Goal: Information Seeking & Learning: Learn about a topic

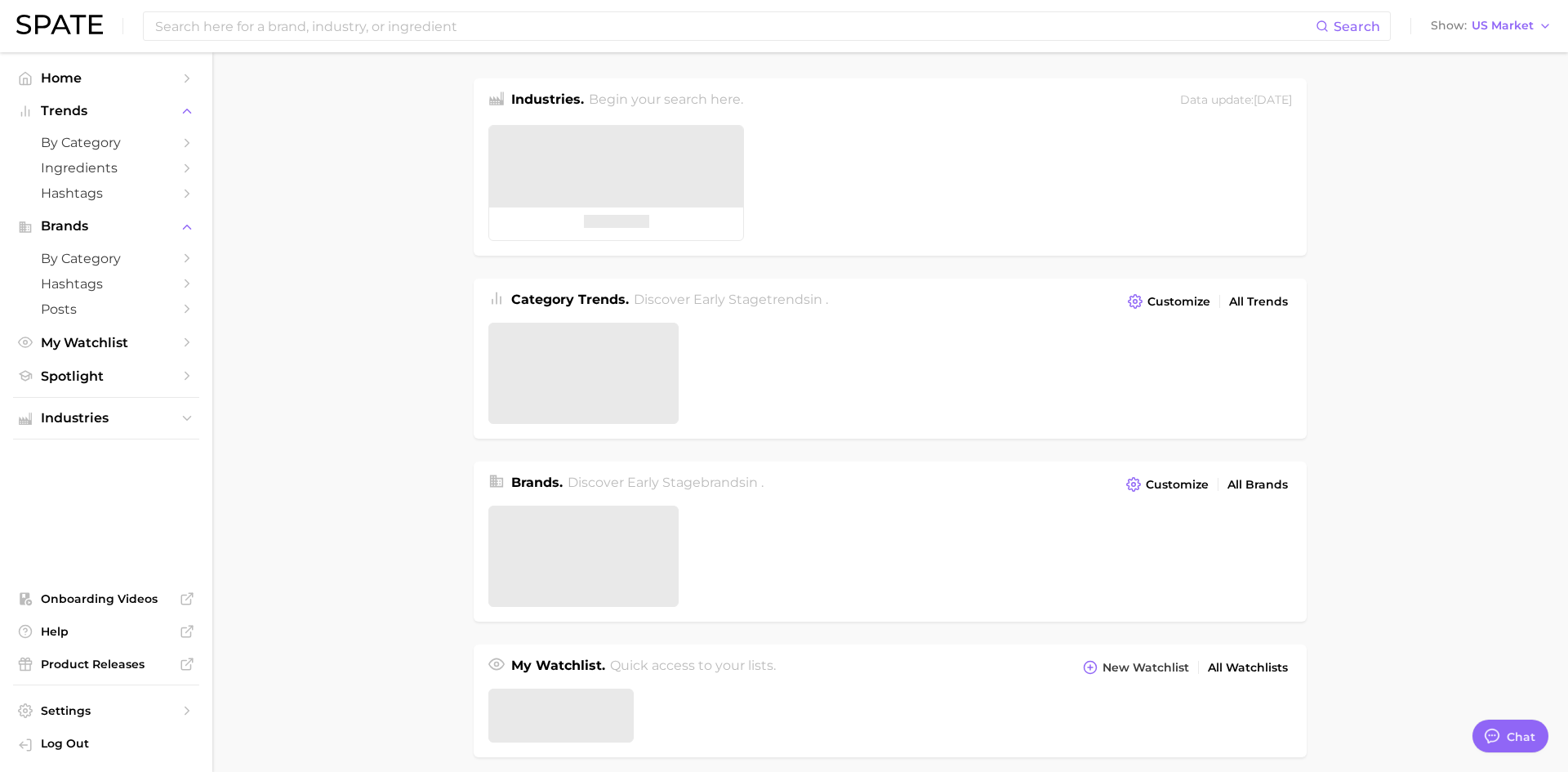
type textarea "x"
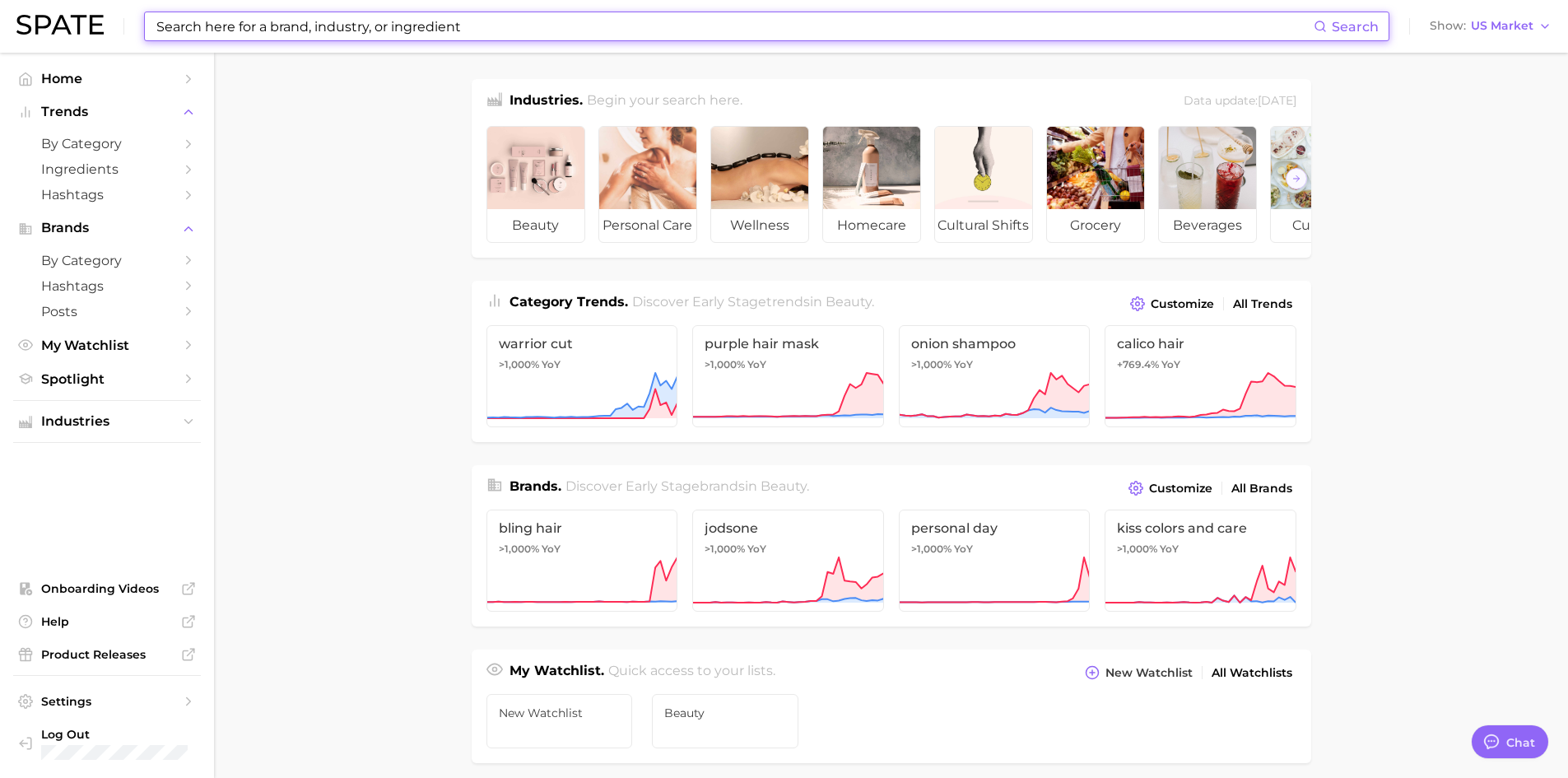
click at [386, 13] on input at bounding box center [733, 26] width 1159 height 28
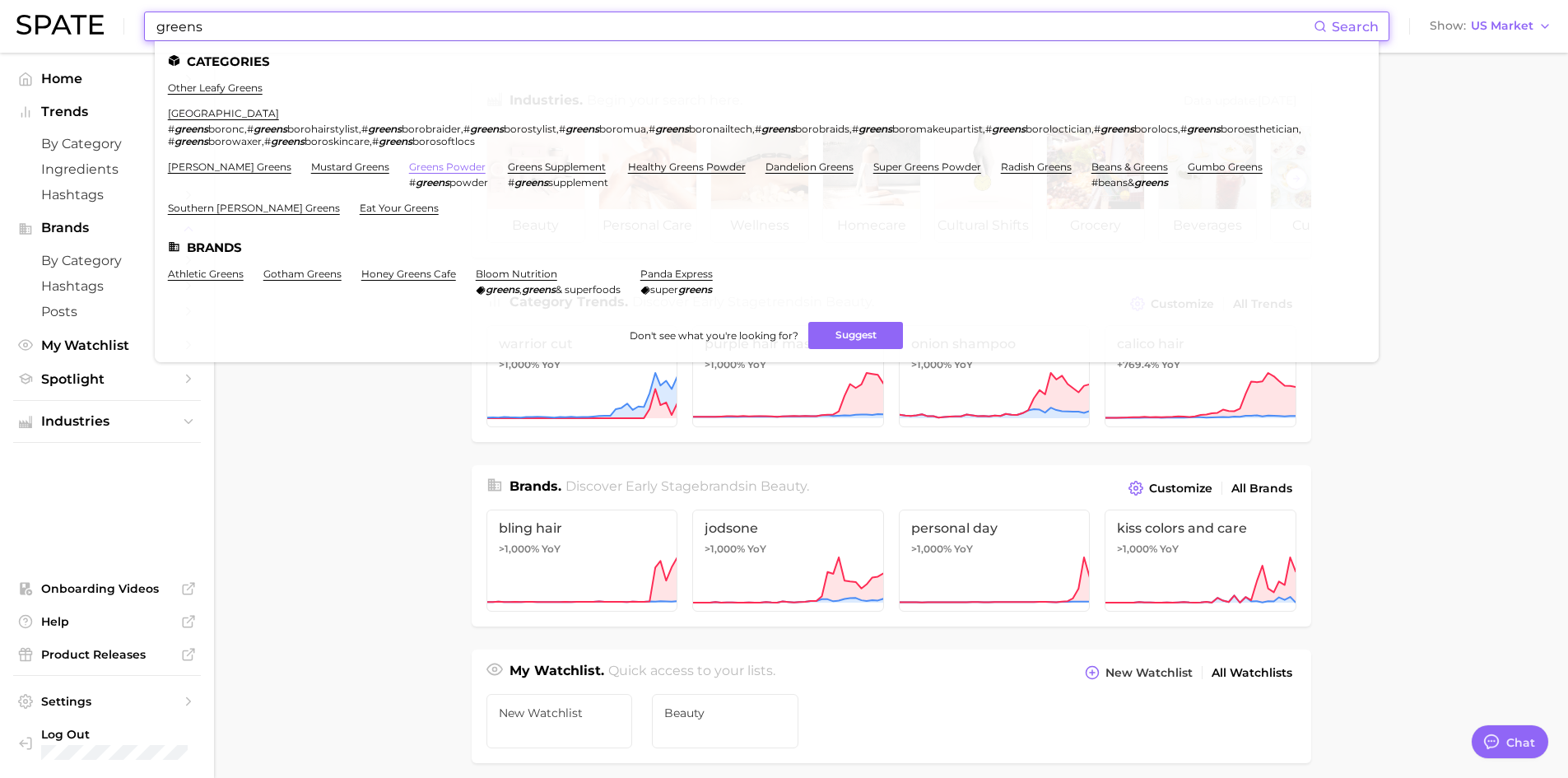
type input "greens"
click at [409, 163] on link "greens powder" at bounding box center [448, 167] width 77 height 12
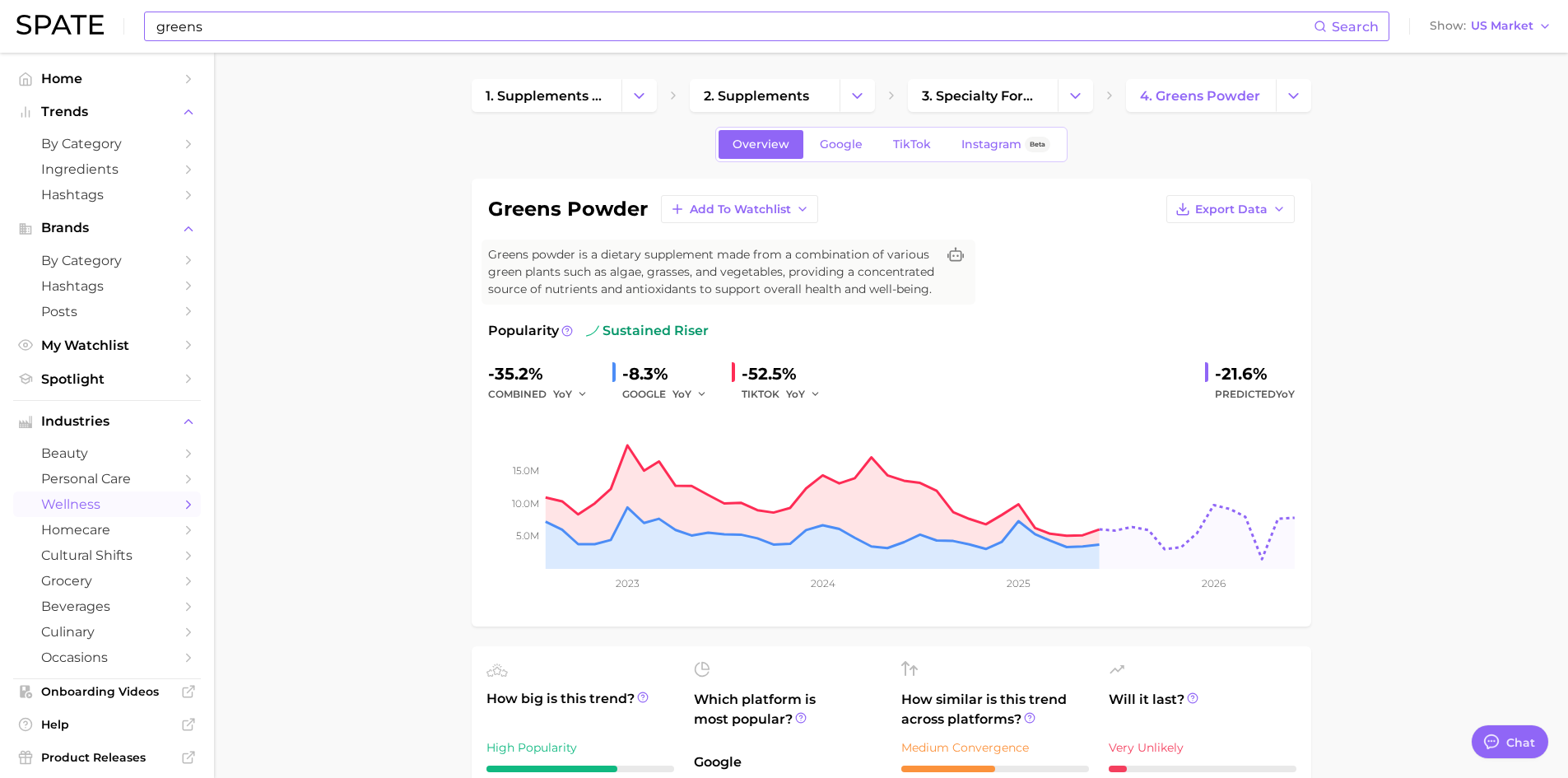
click at [268, 25] on input "greens" at bounding box center [733, 26] width 1159 height 28
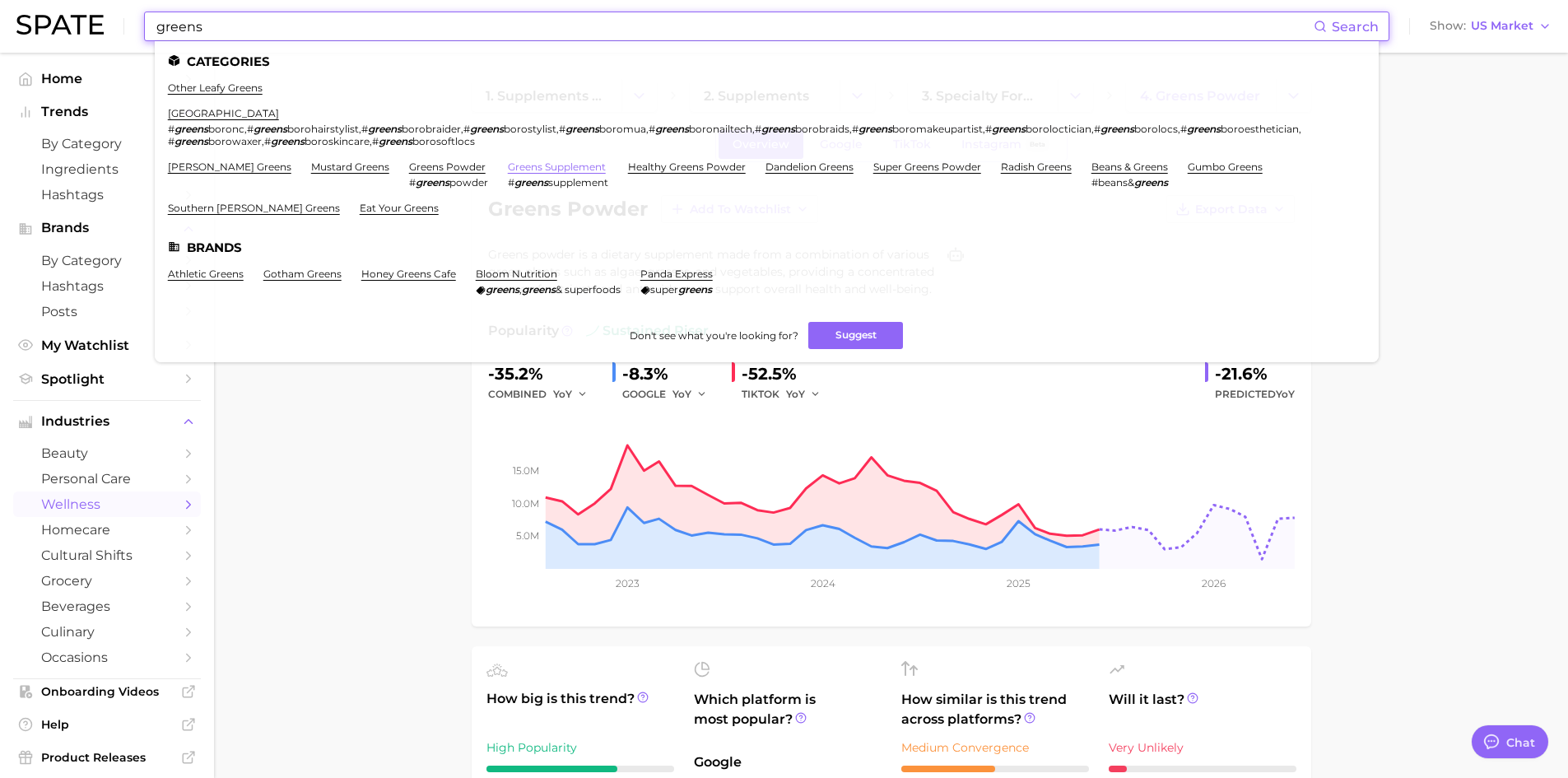
click at [510, 171] on link "greens supplement" at bounding box center [557, 167] width 98 height 12
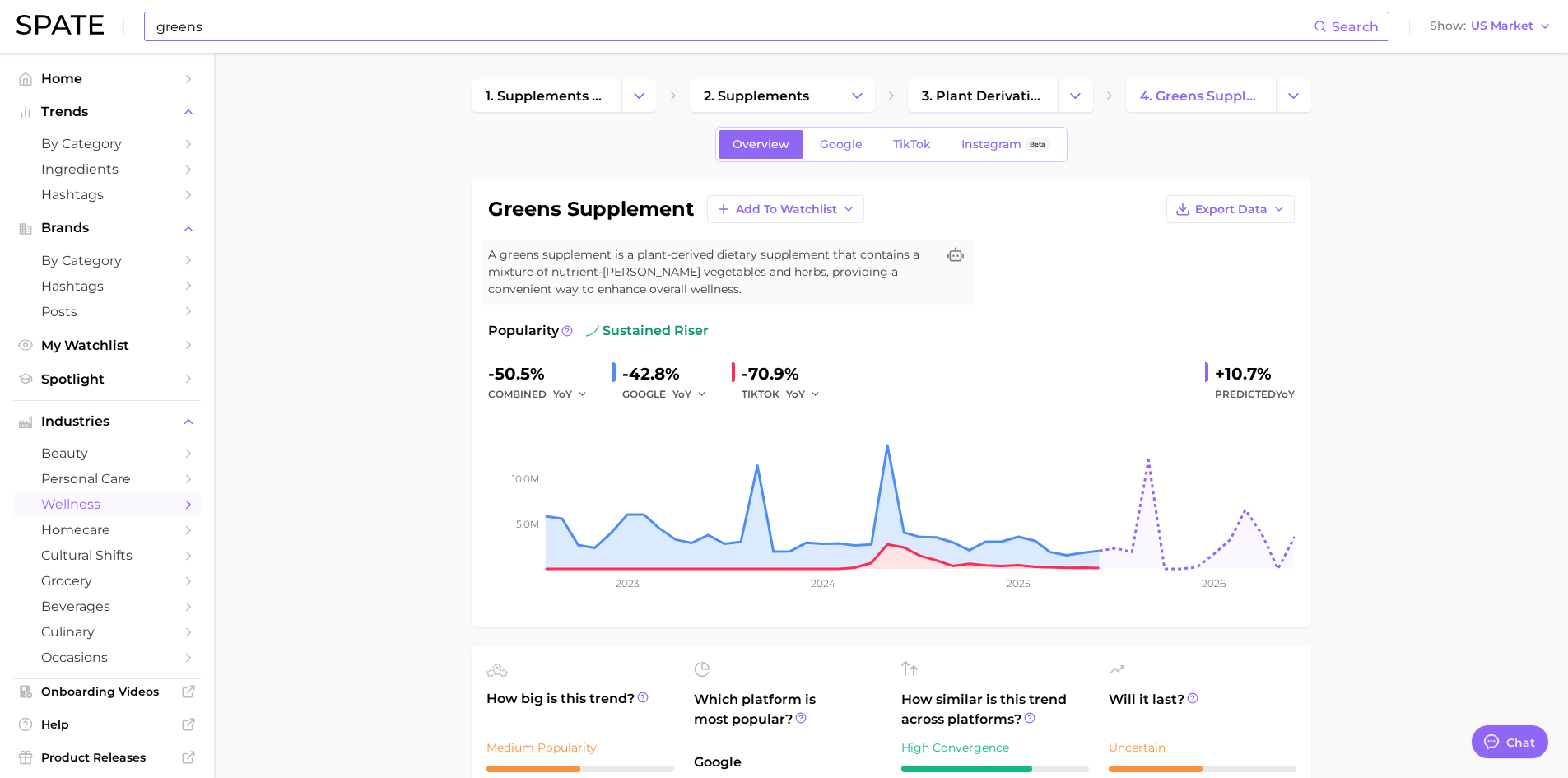
click at [238, 32] on input "greens" at bounding box center [733, 26] width 1159 height 28
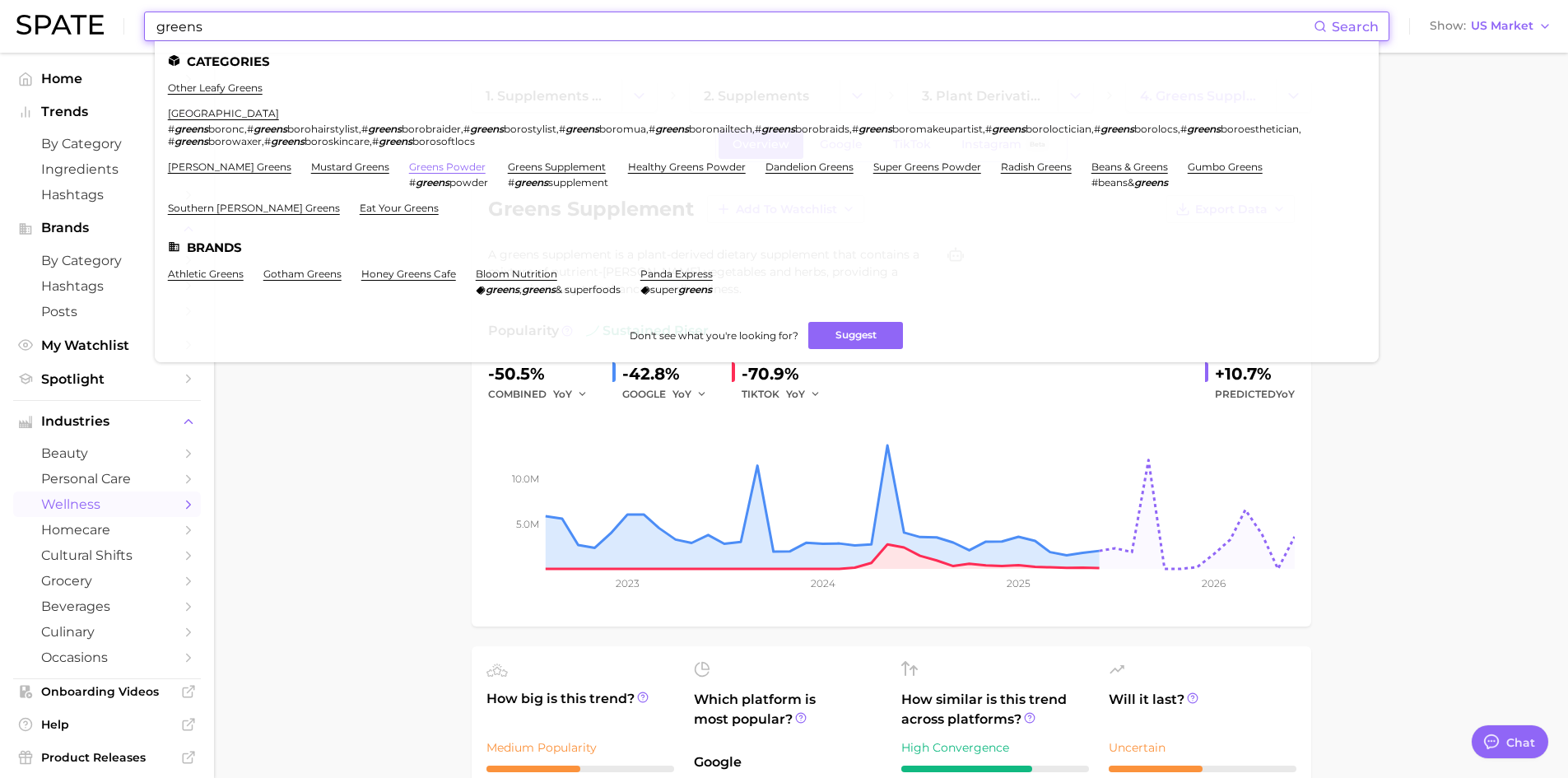
click at [409, 171] on link "greens powder" at bounding box center [448, 167] width 77 height 12
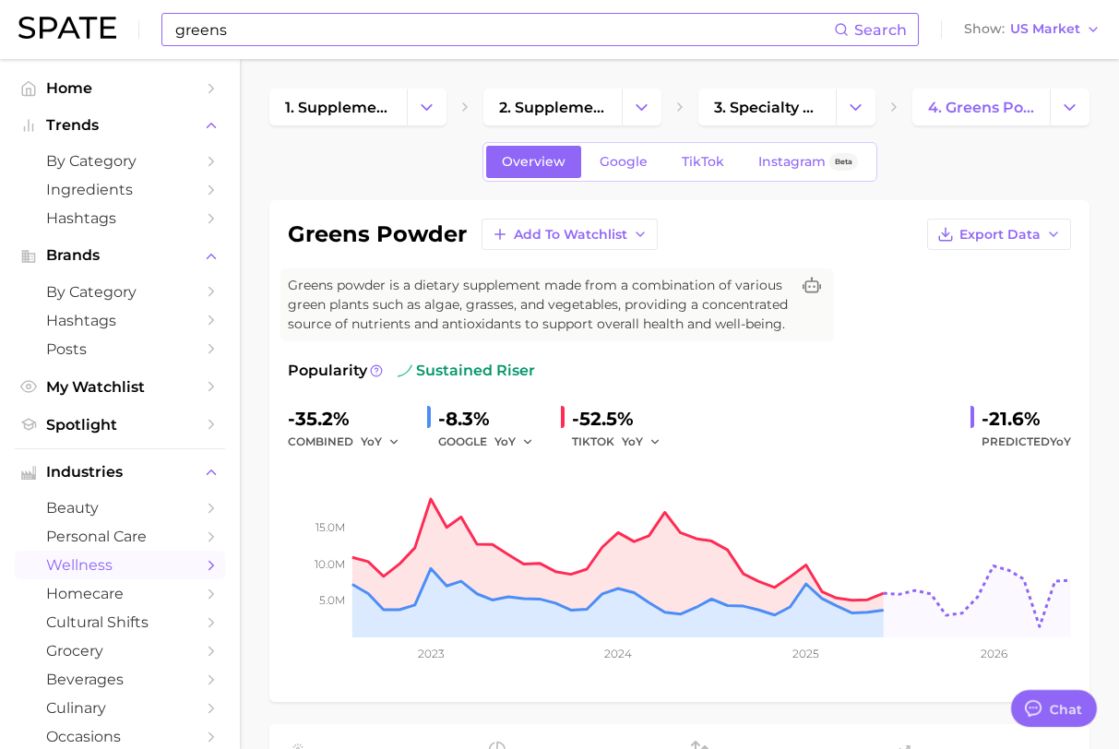
type textarea "x"
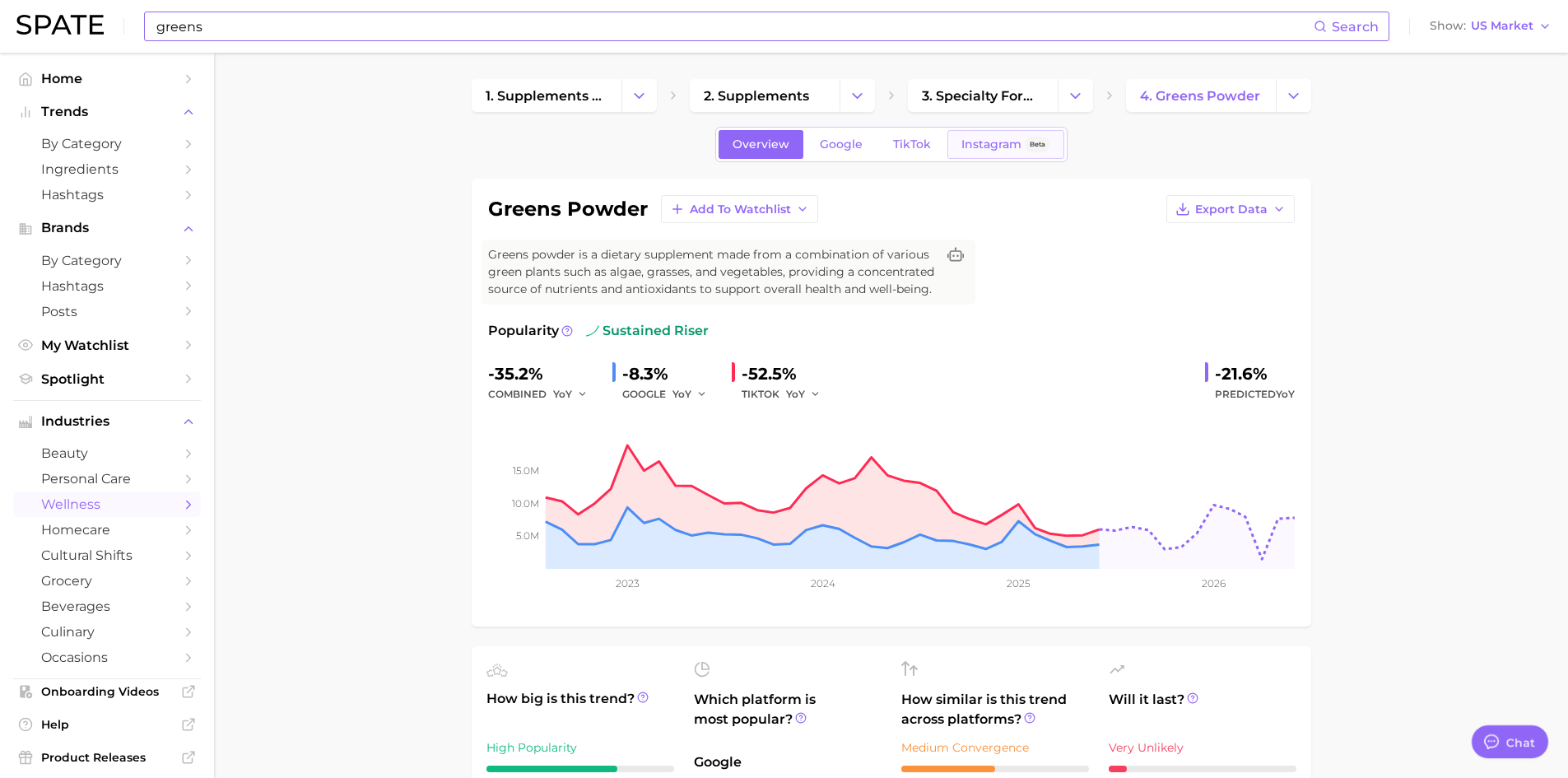
click at [1005, 150] on span "Instagram" at bounding box center [991, 145] width 60 height 14
